Goal: Information Seeking & Learning: Learn about a topic

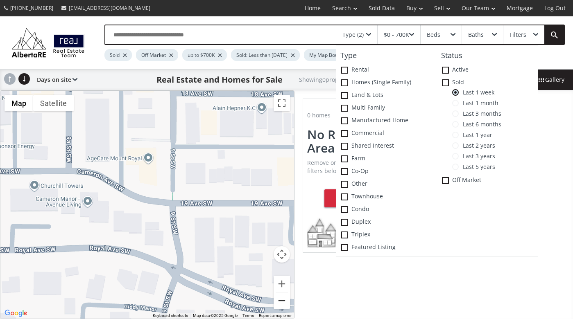
click at [281, 300] on button "Zoom out" at bounding box center [281, 301] width 16 height 16
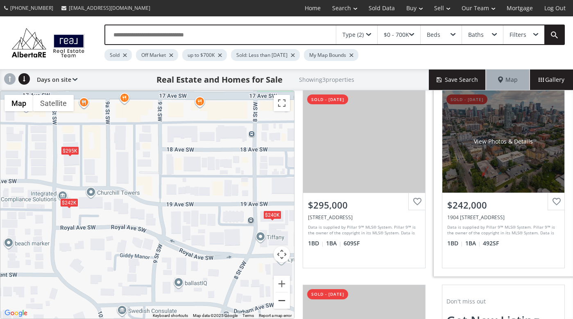
scroll to position [0, 0]
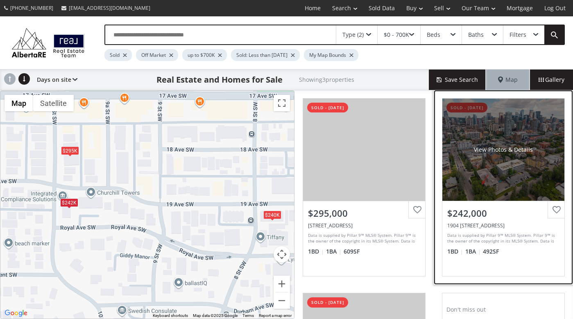
click at [487, 230] on div "Data is supplied by Pillar 9™ MLS® System. Pillar 9™ is the owner of the copyri…" at bounding box center [502, 239] width 110 height 18
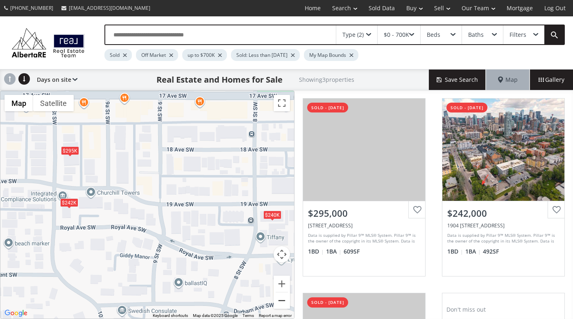
click at [281, 300] on button "Zoom out" at bounding box center [281, 301] width 16 height 16
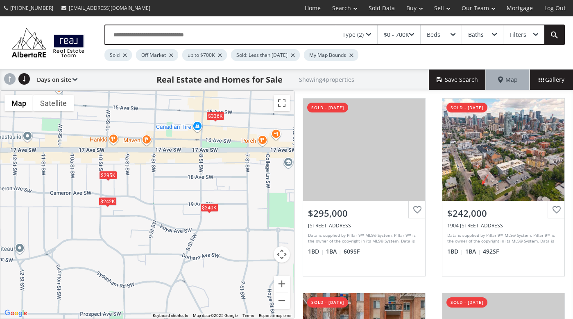
click at [219, 115] on div "$336K" at bounding box center [215, 115] width 18 height 9
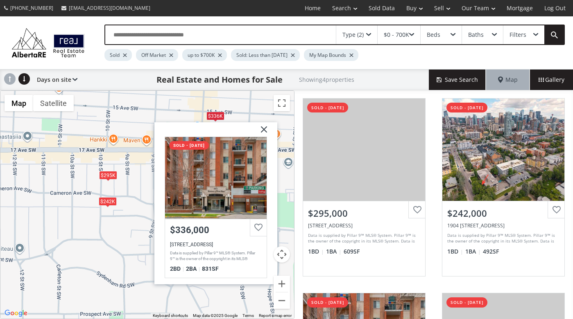
click at [266, 129] on img at bounding box center [260, 132] width 20 height 20
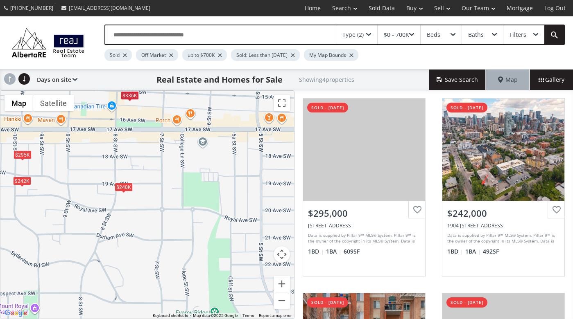
drag, startPoint x: 258, startPoint y: 162, endPoint x: 171, endPoint y: 142, distance: 89.2
click at [171, 142] on div "To navigate, press the arrow keys. $295K $242K $336K $240K" at bounding box center [146, 205] width 293 height 228
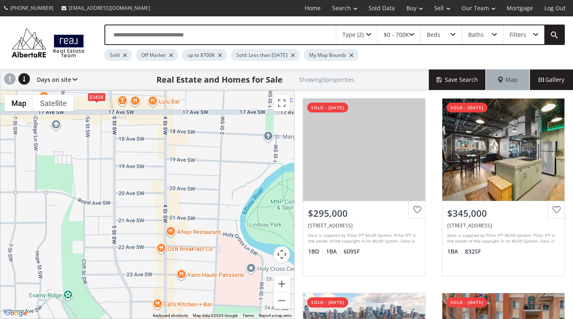
drag, startPoint x: 252, startPoint y: 256, endPoint x: 103, endPoint y: 238, distance: 150.0
click at [103, 238] on div "To navigate, press the arrow keys. $295K $345K $242K $336K $240K" at bounding box center [146, 205] width 293 height 228
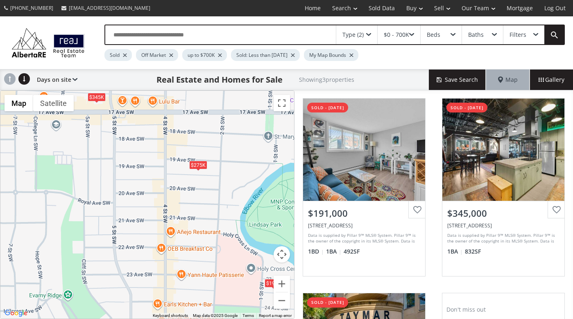
click at [96, 98] on div "$345K" at bounding box center [97, 96] width 18 height 9
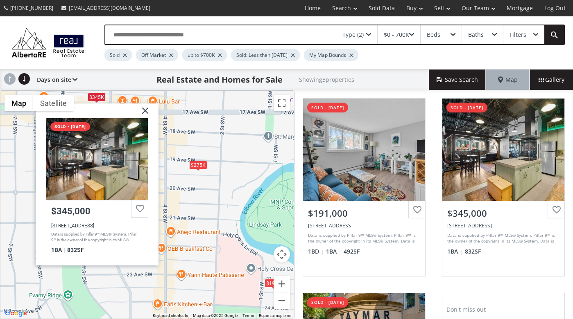
click at [146, 111] on img at bounding box center [142, 113] width 20 height 20
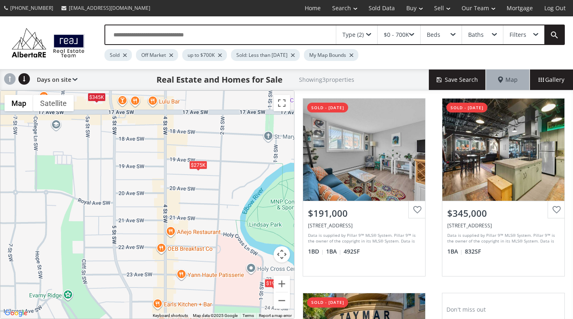
click at [197, 167] on div "$275K" at bounding box center [198, 165] width 18 height 9
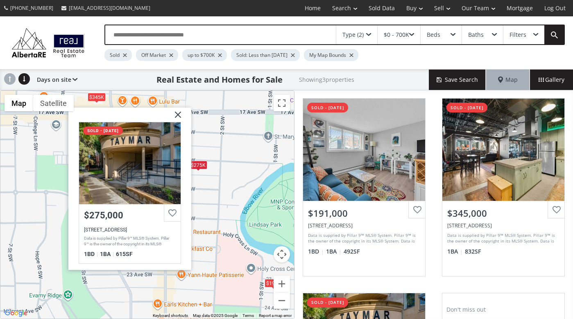
click at [179, 114] on img at bounding box center [174, 118] width 20 height 20
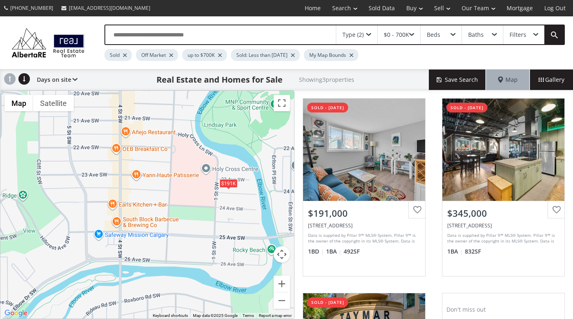
drag, startPoint x: 211, startPoint y: 273, endPoint x: 163, endPoint y: 170, distance: 113.0
click at [163, 170] on div "To navigate, press the arrow keys. $191K $345K $275K" at bounding box center [146, 205] width 293 height 228
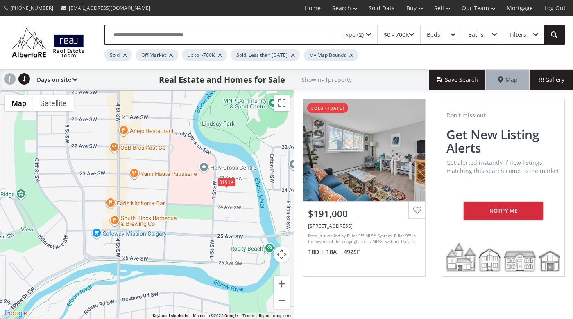
click at [226, 183] on div "$191K" at bounding box center [226, 182] width 18 height 9
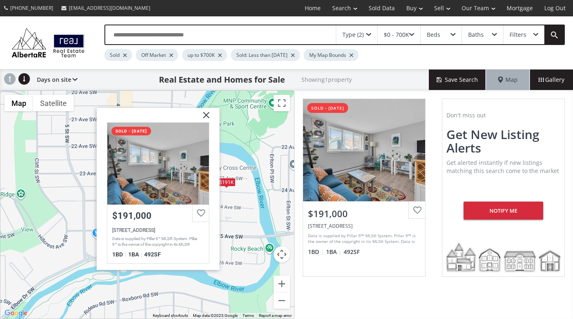
click at [206, 112] on img at bounding box center [203, 118] width 20 height 20
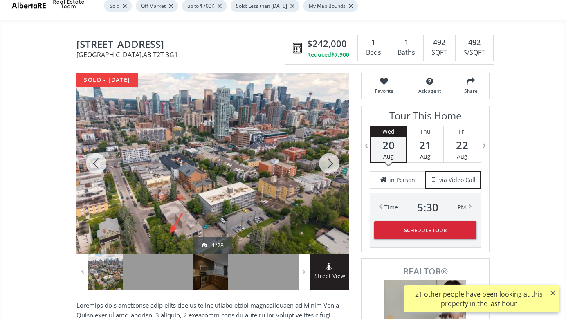
scroll to position [51, 0]
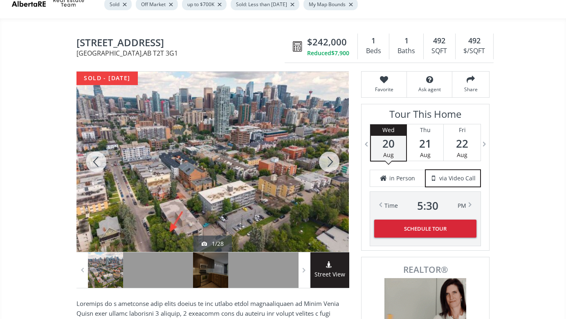
click at [330, 161] on div at bounding box center [329, 162] width 39 height 180
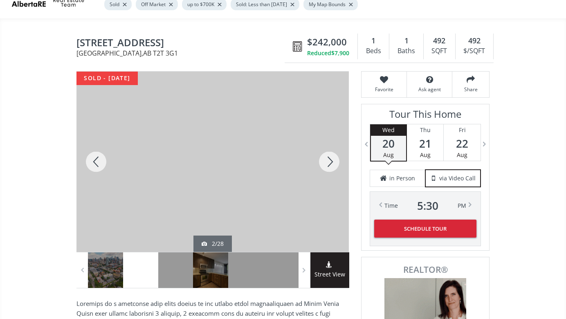
click at [330, 161] on div at bounding box center [329, 162] width 39 height 180
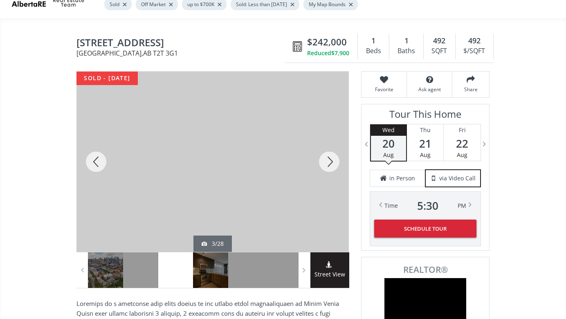
click at [330, 161] on div at bounding box center [329, 162] width 39 height 180
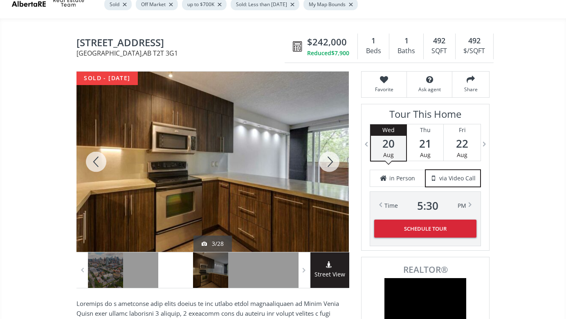
click at [330, 161] on div at bounding box center [329, 162] width 39 height 180
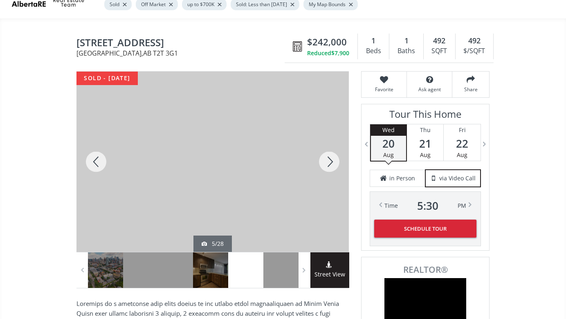
click at [330, 161] on div at bounding box center [329, 162] width 39 height 180
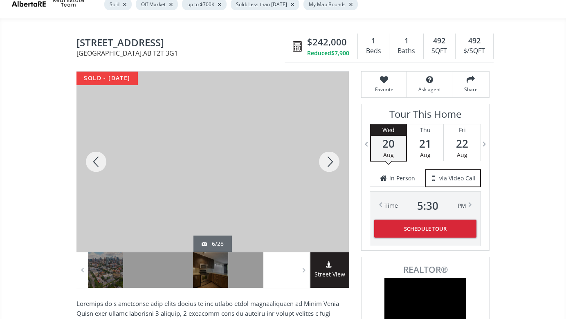
click at [330, 161] on div at bounding box center [329, 162] width 39 height 180
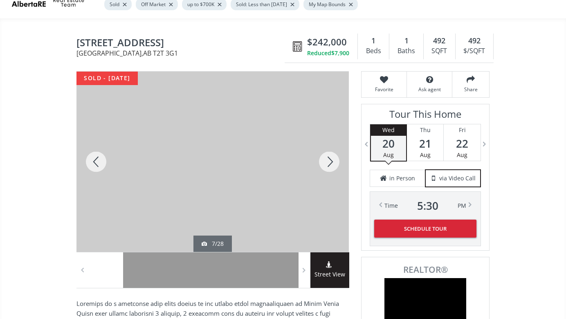
click at [330, 161] on div at bounding box center [329, 162] width 39 height 180
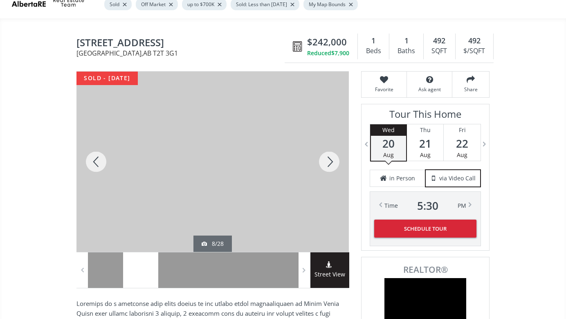
click at [330, 161] on div at bounding box center [329, 162] width 39 height 180
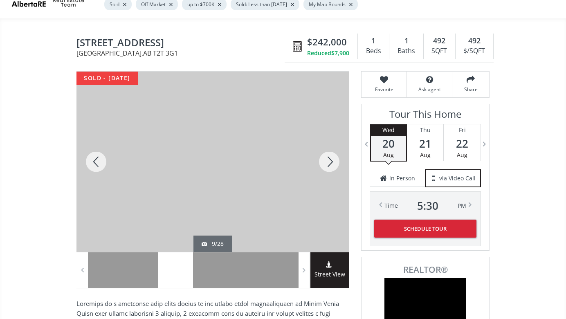
click at [330, 161] on div at bounding box center [329, 162] width 39 height 180
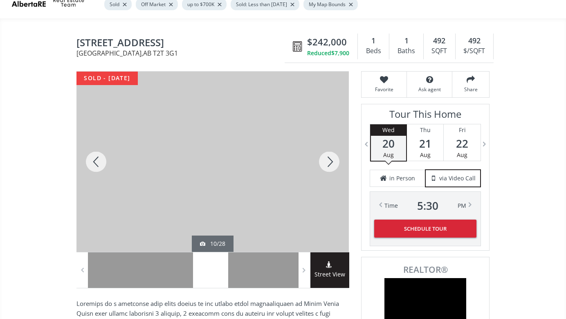
click at [330, 161] on div at bounding box center [329, 162] width 39 height 180
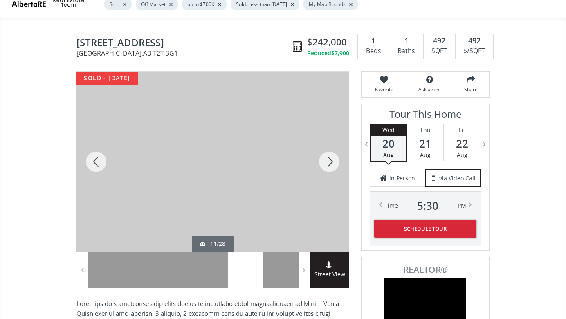
click at [330, 161] on div at bounding box center [329, 162] width 39 height 180
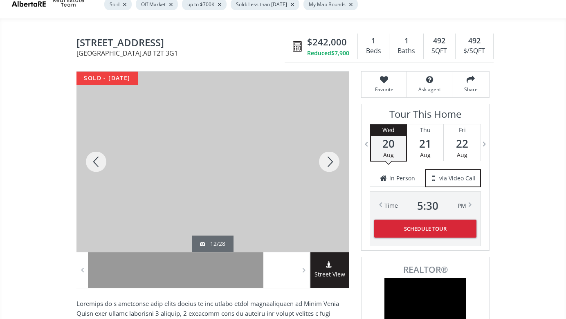
click at [330, 161] on div at bounding box center [329, 162] width 39 height 180
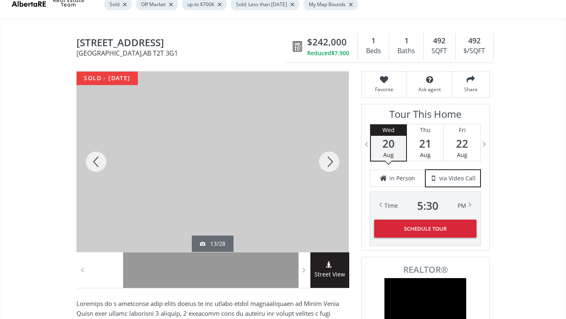
click at [330, 161] on div at bounding box center [329, 162] width 39 height 180
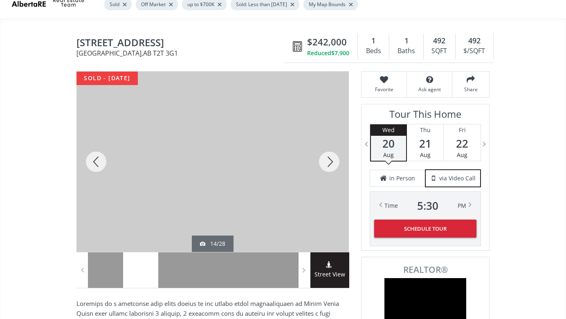
click at [330, 161] on div at bounding box center [329, 162] width 39 height 180
